Goal: Task Accomplishment & Management: Complete application form

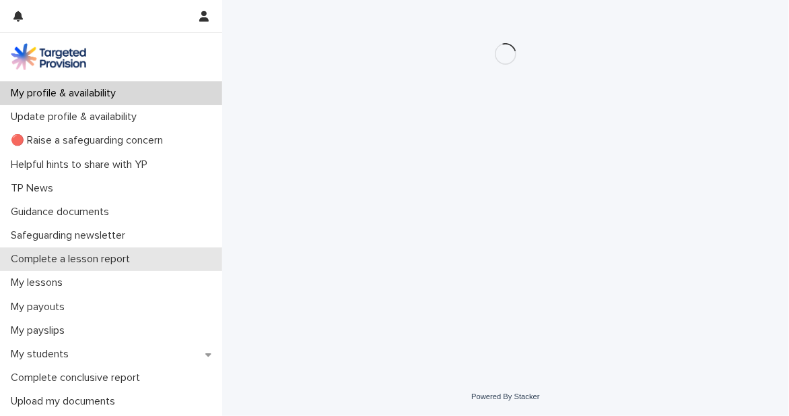
click at [128, 259] on p "Complete a lesson report" at bounding box center [72, 259] width 135 height 13
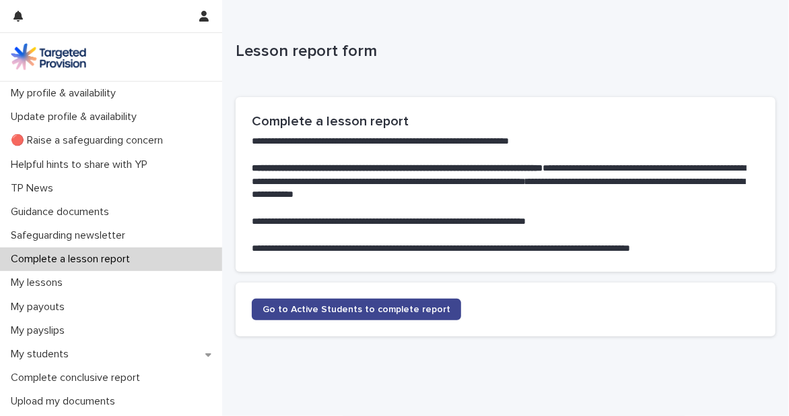
click at [310, 315] on link "Go to Active Students to complete report" at bounding box center [356, 309] width 209 height 22
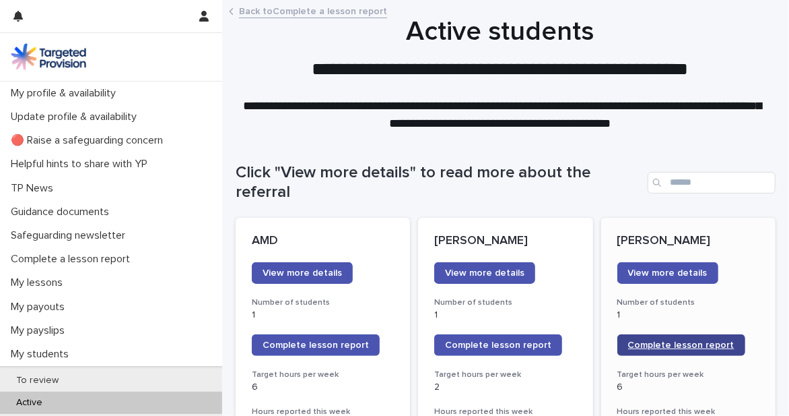
click at [678, 347] on span "Complete lesson report" at bounding box center [681, 344] width 106 height 9
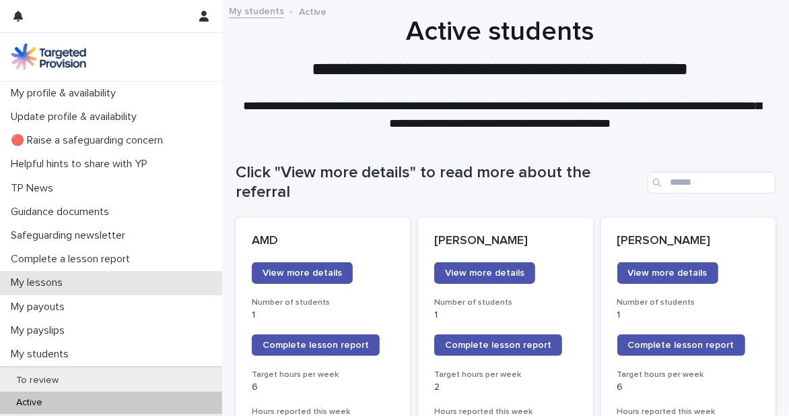
click at [91, 282] on div "My lessons" at bounding box center [111, 283] width 222 height 24
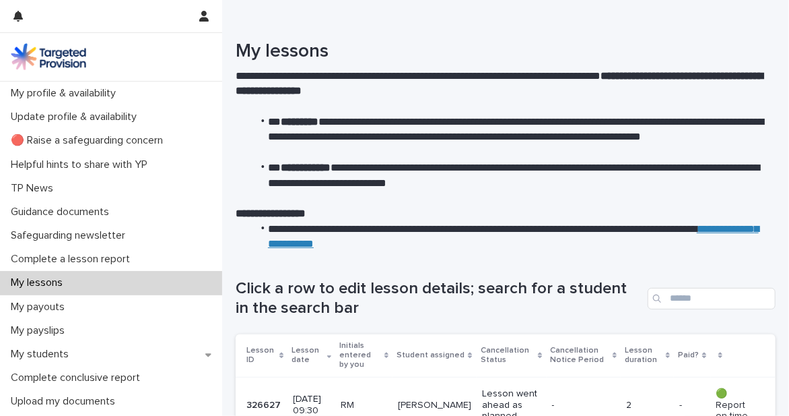
scroll to position [75, 0]
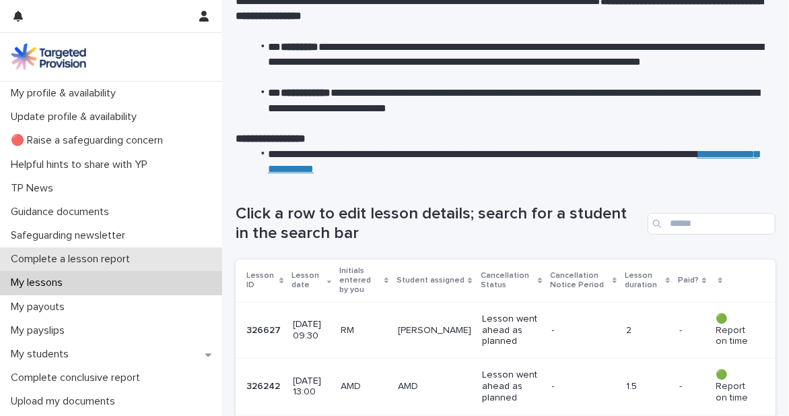
click at [84, 261] on p "Complete a lesson report" at bounding box center [72, 259] width 135 height 13
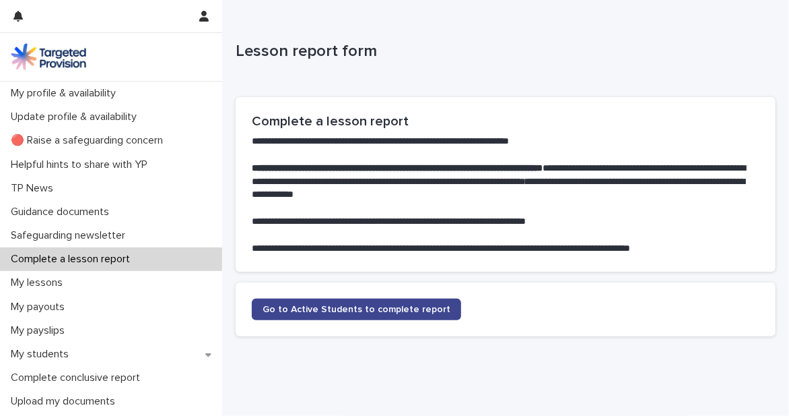
click at [306, 310] on span "Go to Active Students to complete report" at bounding box center [357, 308] width 188 height 9
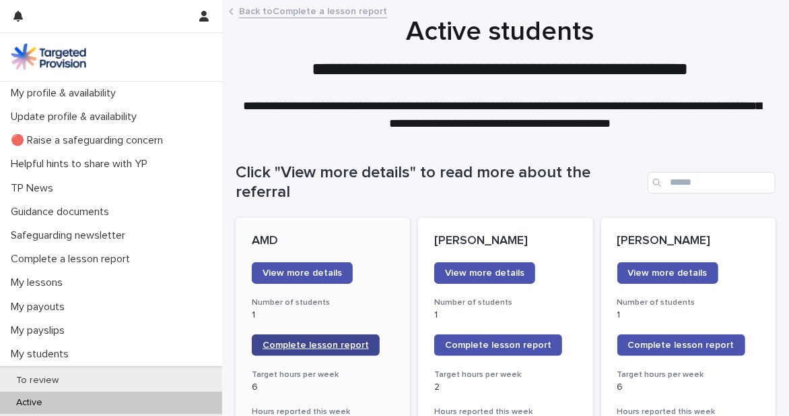
click at [301, 343] on span "Complete lesson report" at bounding box center [316, 344] width 106 height 9
